Goal: Information Seeking & Learning: Learn about a topic

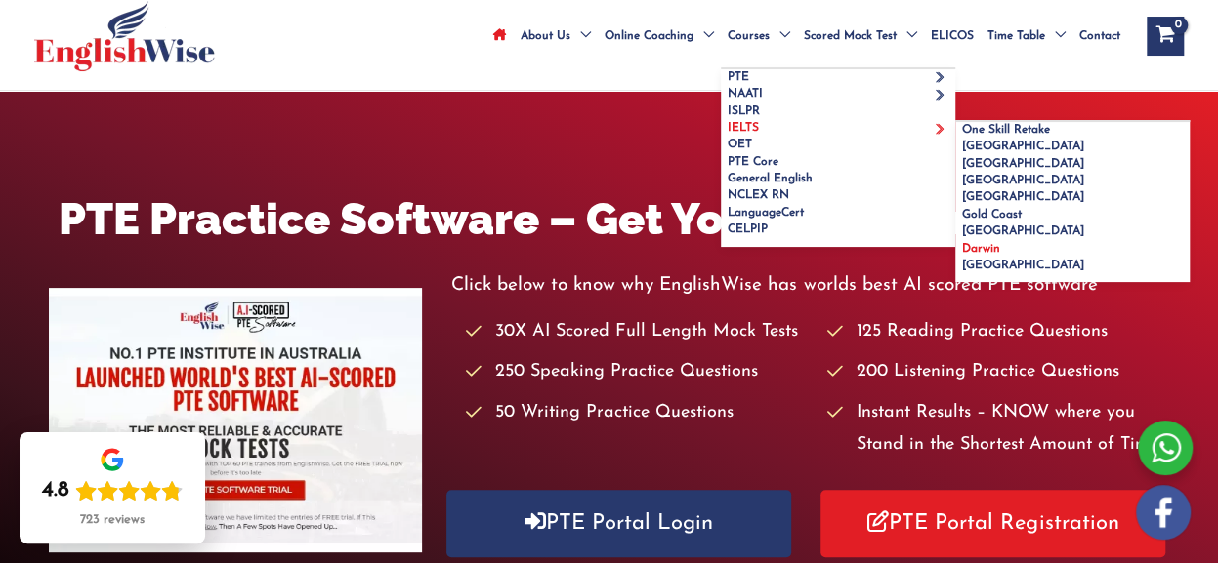
scroll to position [117, 0]
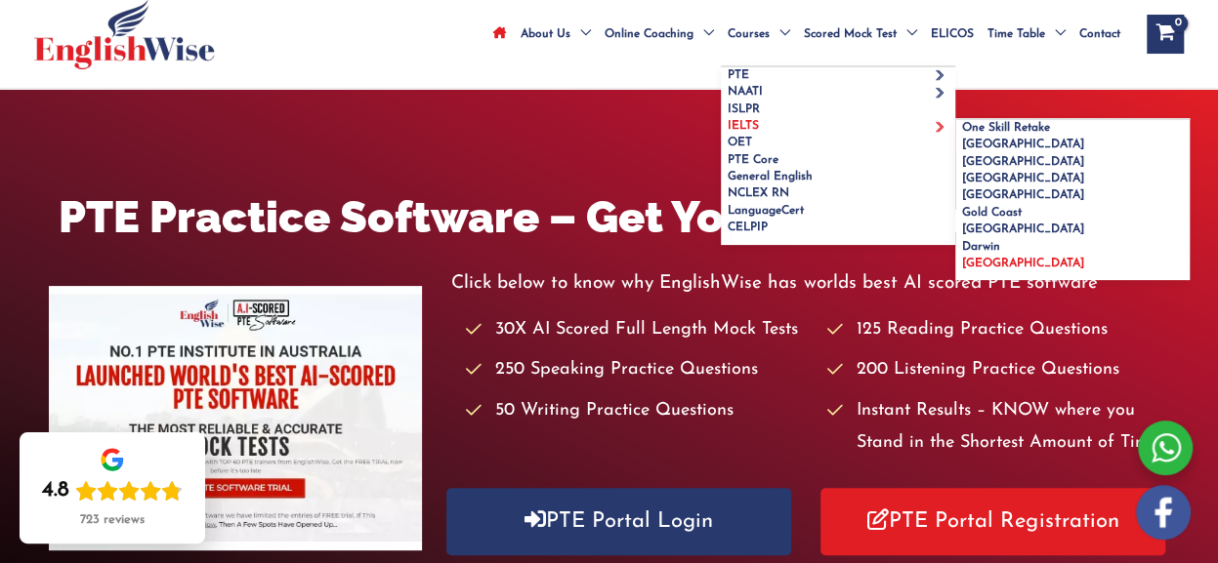
click at [962, 270] on span "[GEOGRAPHIC_DATA]" at bounding box center [1023, 264] width 122 height 12
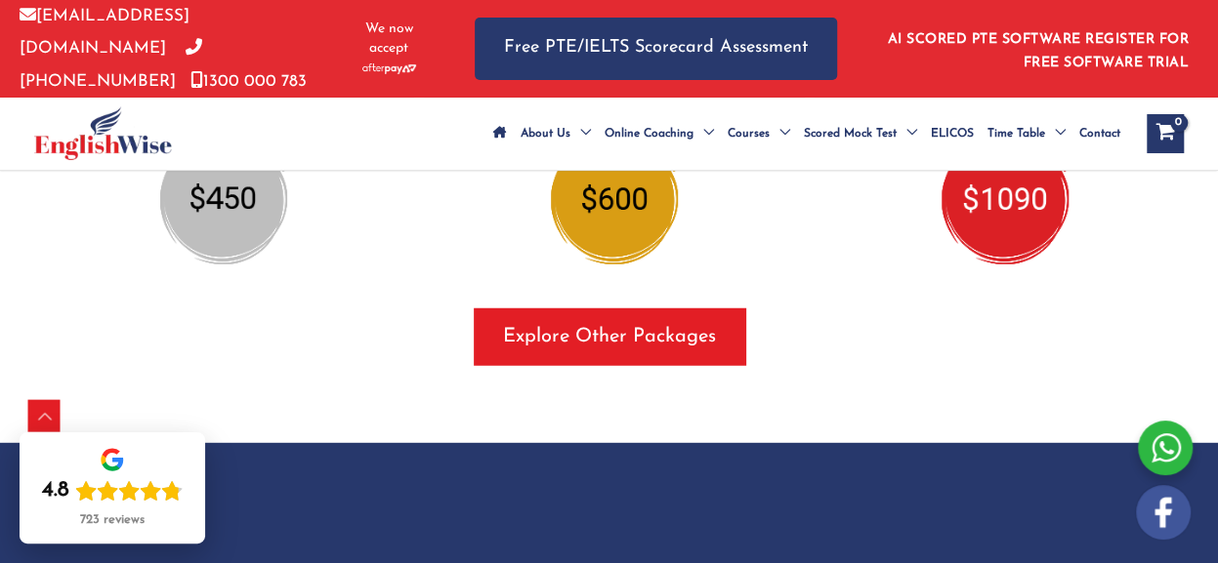
scroll to position [2438, 0]
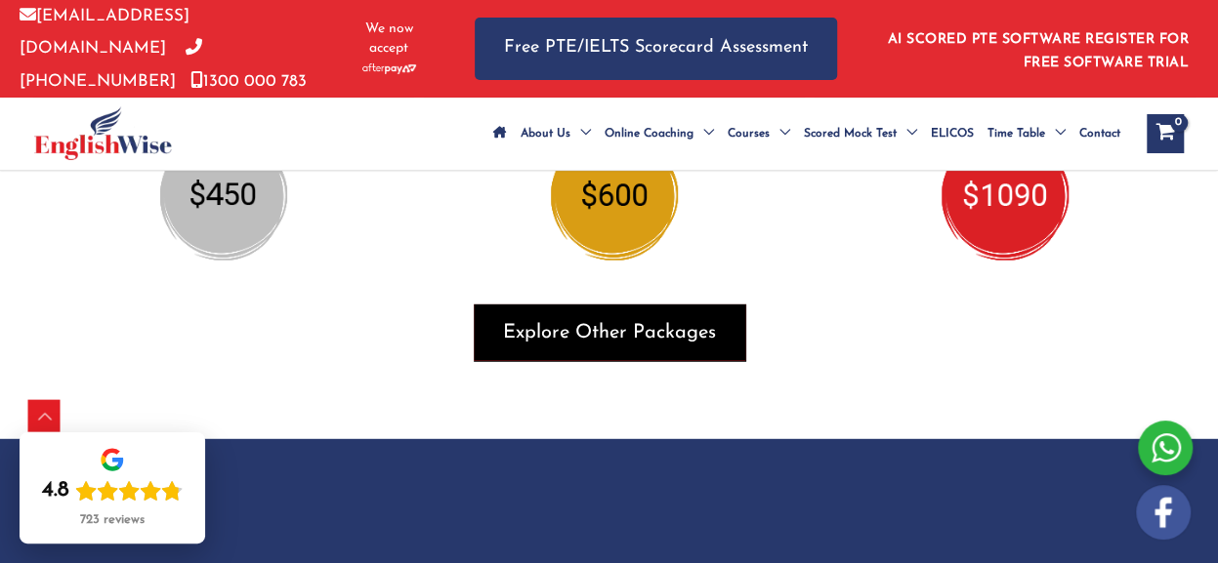
click at [691, 347] on span "Explore Other Packages" at bounding box center [609, 332] width 213 height 27
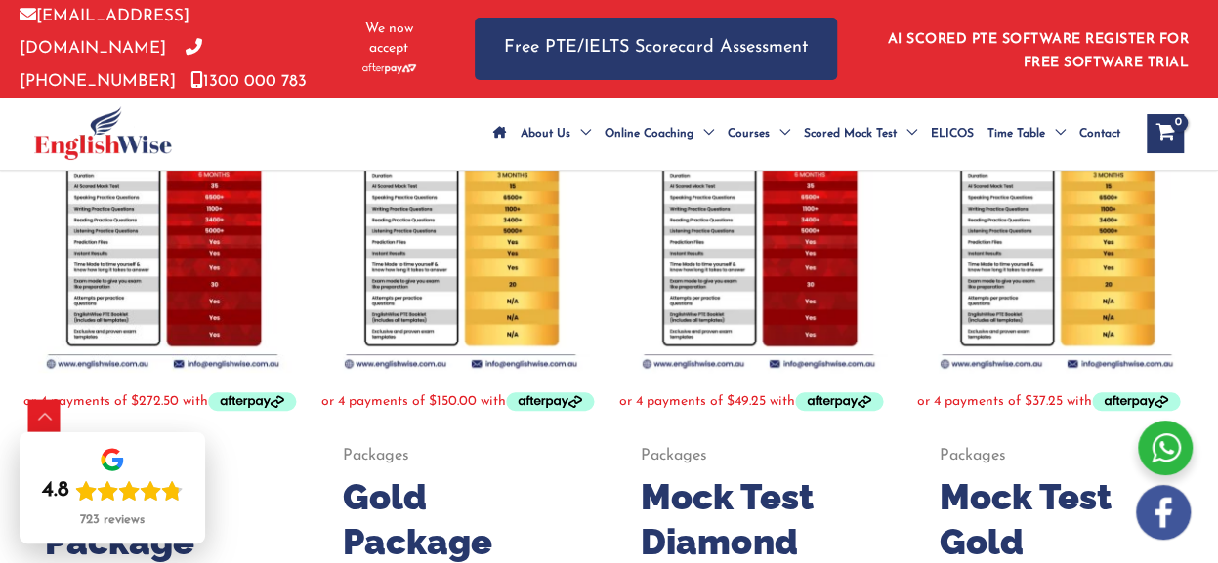
scroll to position [385, 0]
